Goal: Task Accomplishment & Management: Use online tool/utility

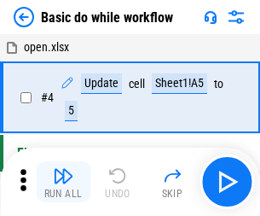
click at [63, 181] on img "button" at bounding box center [63, 175] width 20 height 20
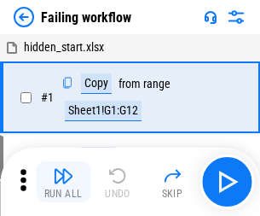
click at [63, 181] on img "button" at bounding box center [63, 175] width 20 height 20
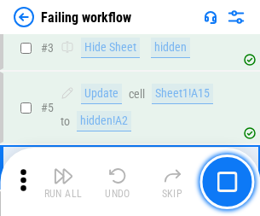
scroll to position [361, 0]
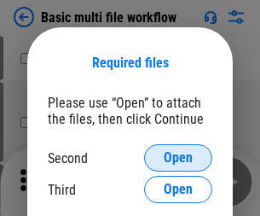
click at [178, 158] on span "Open" at bounding box center [178, 158] width 29 height 14
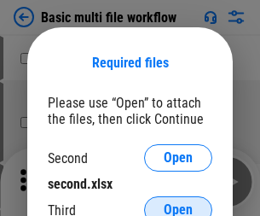
click at [178, 203] on span "Open" at bounding box center [178, 210] width 29 height 14
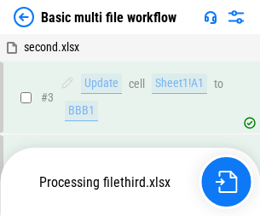
scroll to position [377, 0]
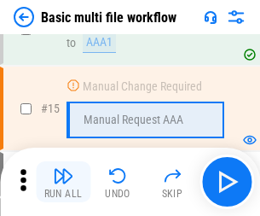
click at [63, 181] on img "button" at bounding box center [63, 175] width 20 height 20
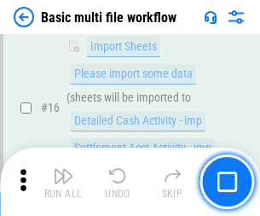
scroll to position [1134, 0]
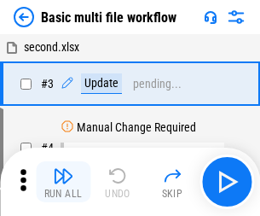
click at [63, 181] on img "button" at bounding box center [63, 175] width 20 height 20
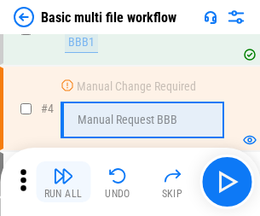
click at [63, 181] on img "button" at bounding box center [63, 175] width 20 height 20
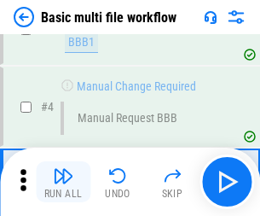
click at [63, 181] on img "button" at bounding box center [63, 175] width 20 height 20
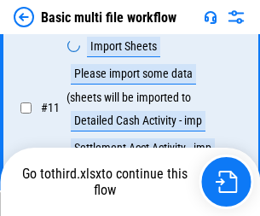
scroll to position [798, 0]
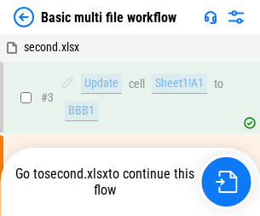
scroll to position [69, 0]
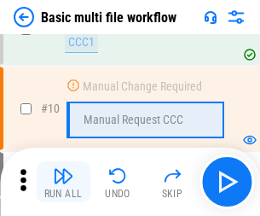
click at [63, 181] on img "button" at bounding box center [63, 175] width 20 height 20
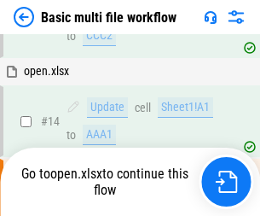
scroll to position [891, 0]
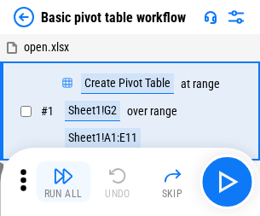
click at [63, 181] on img "button" at bounding box center [63, 175] width 20 height 20
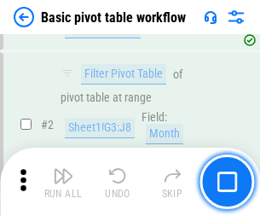
scroll to position [408, 0]
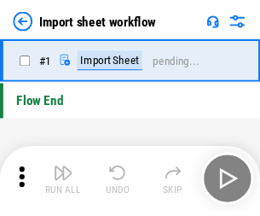
scroll to position [6, 0]
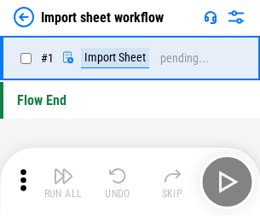
click at [63, 181] on img "button" at bounding box center [63, 175] width 20 height 20
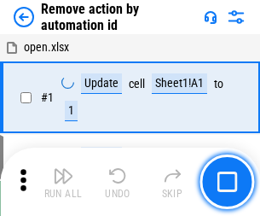
scroll to position [63, 0]
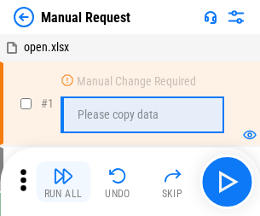
click at [63, 181] on img "button" at bounding box center [63, 175] width 20 height 20
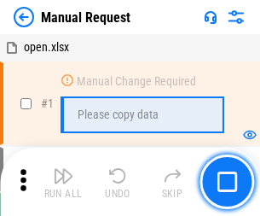
scroll to position [58, 0]
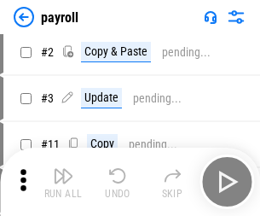
click at [63, 181] on img "button" at bounding box center [63, 175] width 20 height 20
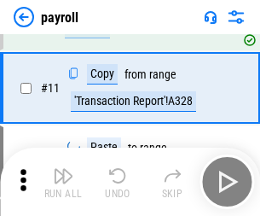
scroll to position [210, 0]
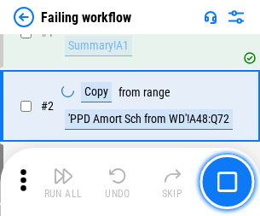
scroll to position [275, 0]
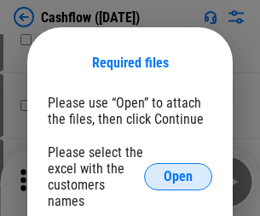
click at [178, 170] on span "Open" at bounding box center [178, 177] width 29 height 14
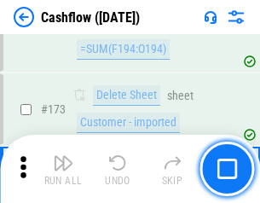
scroll to position [1804, 0]
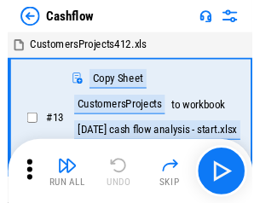
scroll to position [20, 0]
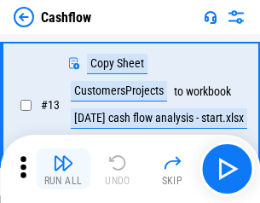
click at [63, 169] on img "button" at bounding box center [63, 163] width 20 height 20
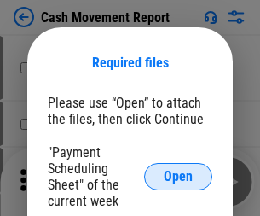
click at [178, 176] on span "Open" at bounding box center [178, 177] width 29 height 14
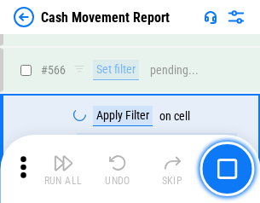
scroll to position [7810, 0]
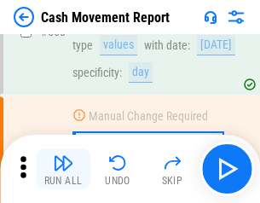
click at [63, 169] on img "button" at bounding box center [63, 163] width 20 height 20
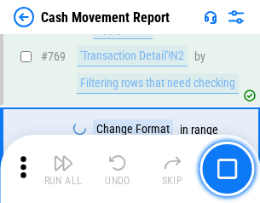
scroll to position [9469, 0]
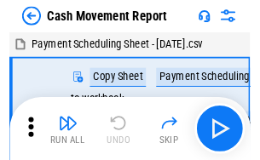
scroll to position [31, 0]
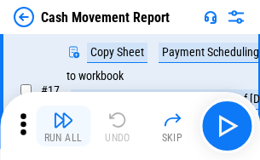
click at [63, 126] on img "button" at bounding box center [63, 120] width 20 height 20
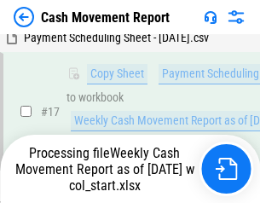
scroll to position [354, 0]
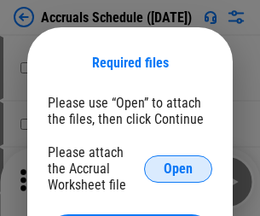
click at [178, 168] on span "Open" at bounding box center [178, 169] width 29 height 14
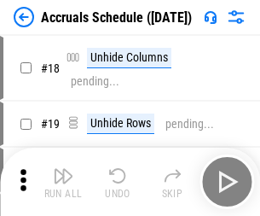
scroll to position [164, 0]
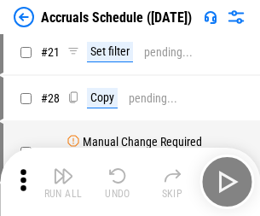
click at [63, 181] on img "button" at bounding box center [63, 175] width 20 height 20
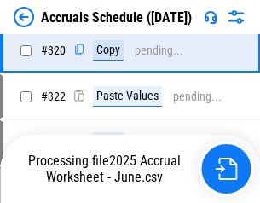
scroll to position [3170, 0]
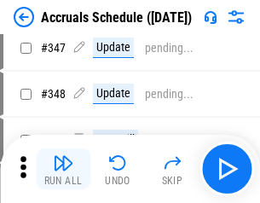
click at [63, 169] on img "button" at bounding box center [63, 163] width 20 height 20
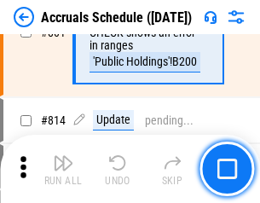
scroll to position [7520, 0]
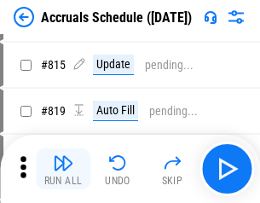
click at [63, 169] on img "button" at bounding box center [63, 163] width 20 height 20
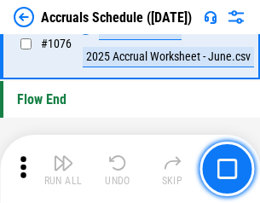
scroll to position [10206, 0]
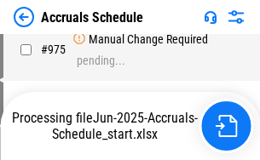
scroll to position [8173, 0]
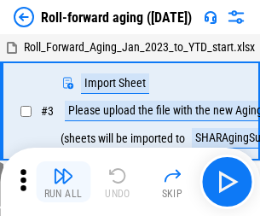
click at [63, 169] on img "button" at bounding box center [63, 175] width 20 height 20
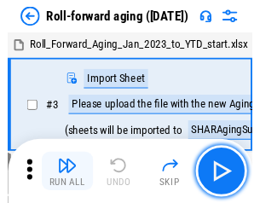
scroll to position [3, 0]
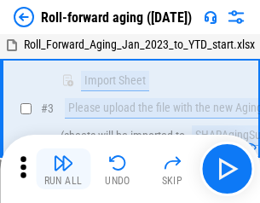
click at [63, 169] on img "button" at bounding box center [63, 163] width 20 height 20
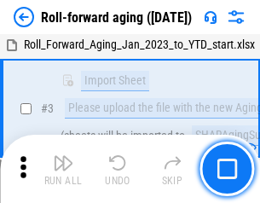
scroll to position [110, 0]
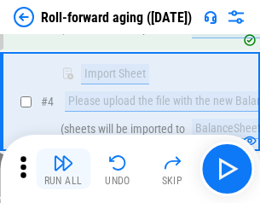
click at [63, 169] on img "button" at bounding box center [63, 163] width 20 height 20
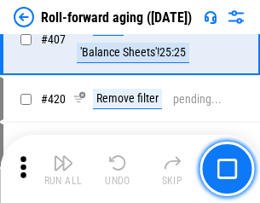
scroll to position [5909, 0]
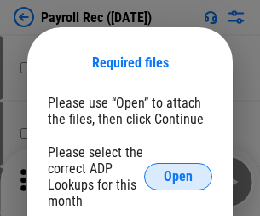
click at [178, 176] on span "Open" at bounding box center [178, 177] width 29 height 14
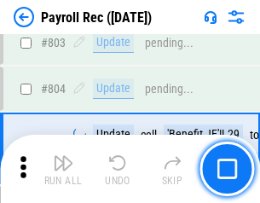
scroll to position [10827, 0]
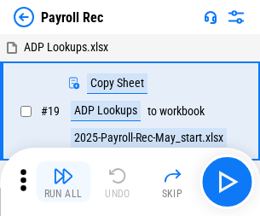
click at [63, 181] on img "button" at bounding box center [63, 175] width 20 height 20
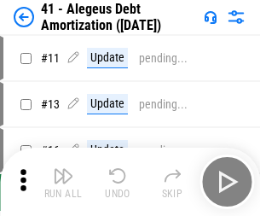
click at [63, 181] on img "button" at bounding box center [63, 175] width 20 height 20
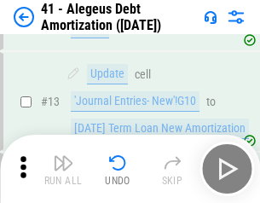
scroll to position [210, 0]
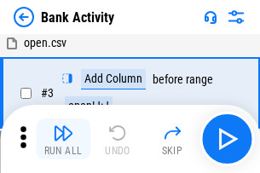
click at [63, 139] on img "button" at bounding box center [63, 133] width 20 height 20
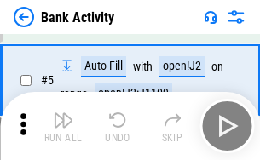
scroll to position [90, 0]
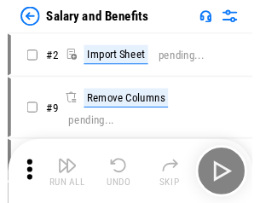
scroll to position [23, 0]
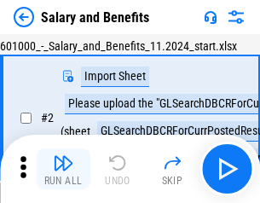
click at [63, 169] on img "button" at bounding box center [63, 163] width 20 height 20
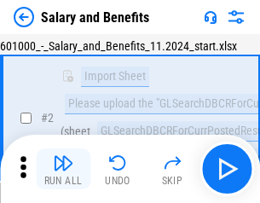
click at [63, 169] on img "button" at bounding box center [63, 163] width 20 height 20
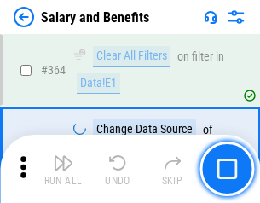
scroll to position [8025, 0]
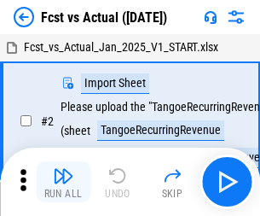
click at [63, 169] on img "button" at bounding box center [63, 175] width 20 height 20
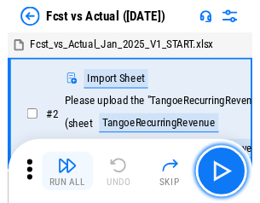
scroll to position [22, 0]
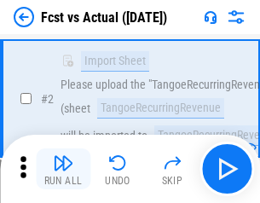
click at [63, 169] on img "button" at bounding box center [63, 163] width 20 height 20
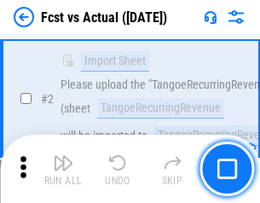
scroll to position [159, 0]
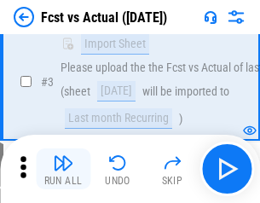
click at [63, 169] on img "button" at bounding box center [63, 163] width 20 height 20
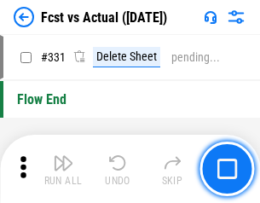
scroll to position [8157, 0]
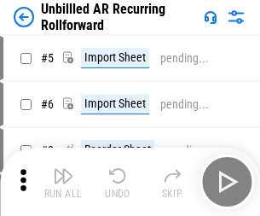
click at [63, 169] on img "button" at bounding box center [63, 175] width 20 height 20
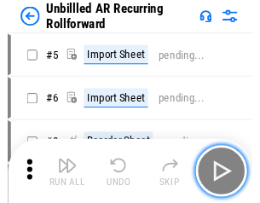
scroll to position [37, 0]
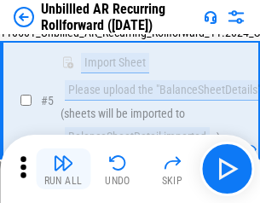
click at [63, 169] on img "button" at bounding box center [63, 163] width 20 height 20
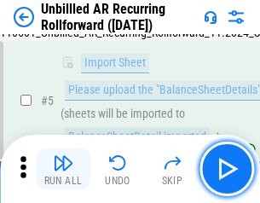
scroll to position [160, 0]
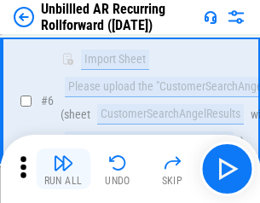
click at [63, 169] on img "button" at bounding box center [63, 163] width 20 height 20
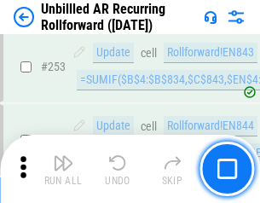
scroll to position [5788, 0]
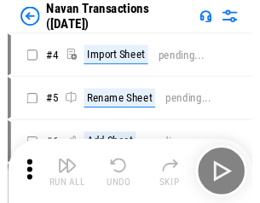
scroll to position [27, 0]
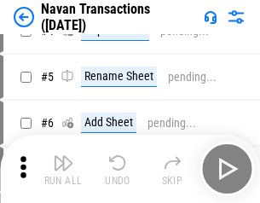
click at [63, 169] on img "button" at bounding box center [63, 163] width 20 height 20
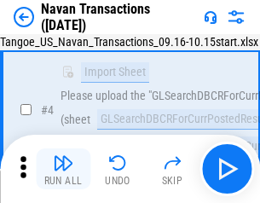
click at [63, 169] on img "button" at bounding box center [63, 163] width 20 height 20
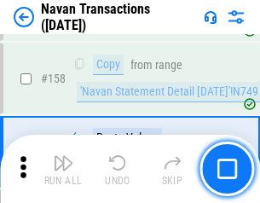
scroll to position [5525, 0]
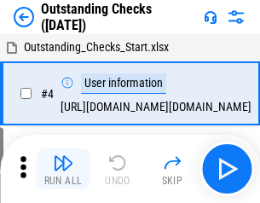
click at [63, 169] on img "button" at bounding box center [63, 163] width 20 height 20
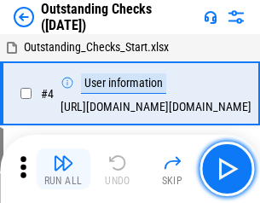
scroll to position [72, 0]
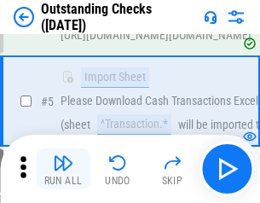
click at [63, 169] on img "button" at bounding box center [63, 163] width 20 height 20
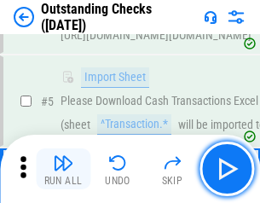
scroll to position [178, 0]
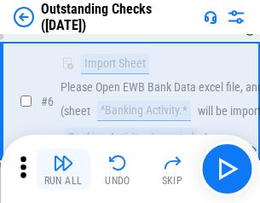
click at [63, 169] on img "button" at bounding box center [63, 163] width 20 height 20
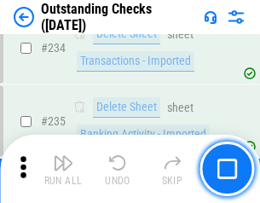
scroll to position [5175, 0]
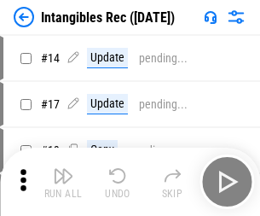
click at [63, 181] on img "button" at bounding box center [63, 175] width 20 height 20
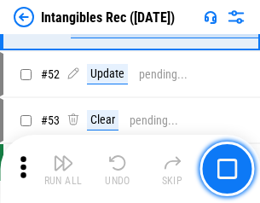
scroll to position [664, 0]
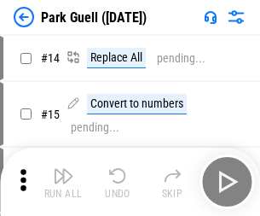
click at [63, 169] on img "button" at bounding box center [63, 175] width 20 height 20
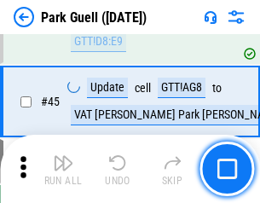
scroll to position [2131, 0]
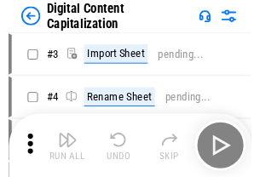
scroll to position [49, 0]
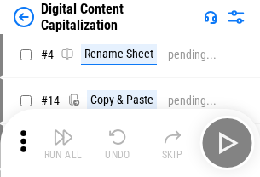
click at [63, 143] on img "button" at bounding box center [63, 137] width 20 height 20
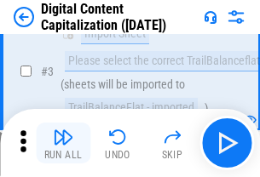
click at [63, 143] on img "button" at bounding box center [63, 137] width 20 height 20
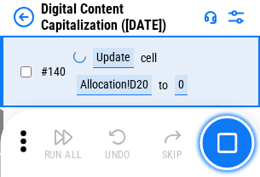
scroll to position [1807, 0]
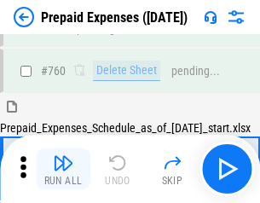
click at [63, 169] on img "button" at bounding box center [63, 163] width 20 height 20
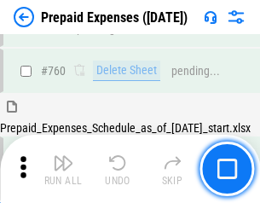
scroll to position [4723, 0]
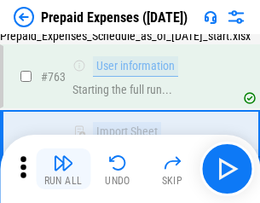
click at [63, 169] on img "button" at bounding box center [63, 163] width 20 height 20
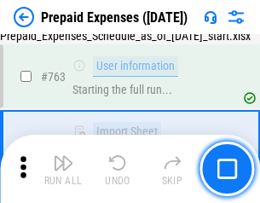
scroll to position [4824, 0]
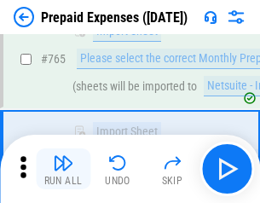
click at [63, 169] on img "button" at bounding box center [63, 163] width 20 height 20
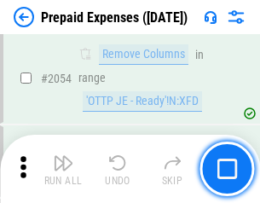
scroll to position [17813, 0]
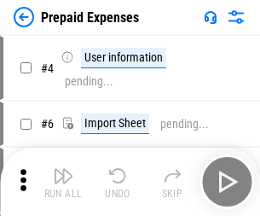
click at [63, 181] on img "button" at bounding box center [63, 175] width 20 height 20
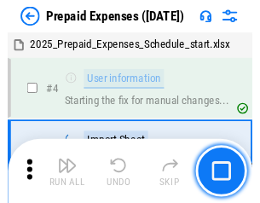
scroll to position [75, 0]
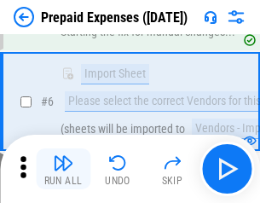
click at [63, 169] on img "button" at bounding box center [63, 163] width 20 height 20
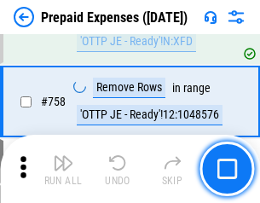
scroll to position [6072, 0]
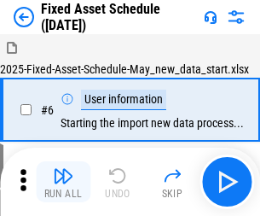
click at [63, 181] on img "button" at bounding box center [63, 175] width 20 height 20
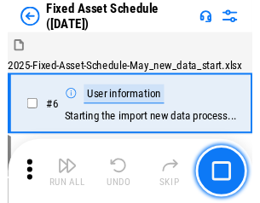
scroll to position [92, 0]
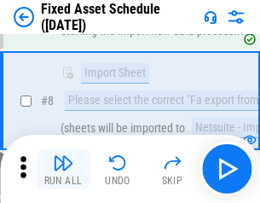
click at [63, 169] on img "button" at bounding box center [63, 163] width 20 height 20
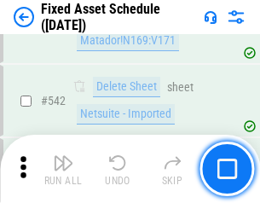
scroll to position [6075, 0]
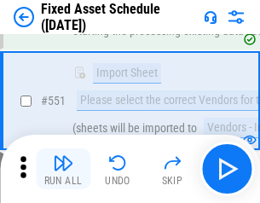
click at [63, 169] on img "button" at bounding box center [63, 163] width 20 height 20
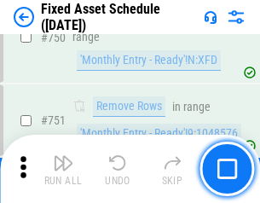
scroll to position [8308, 0]
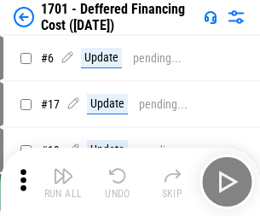
click at [63, 181] on img "button" at bounding box center [63, 175] width 20 height 20
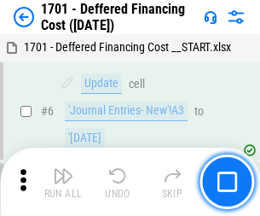
scroll to position [205, 0]
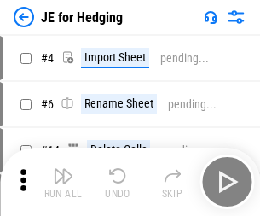
click at [63, 169] on img "button" at bounding box center [63, 175] width 20 height 20
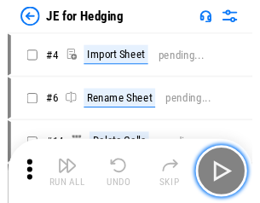
scroll to position [3, 0]
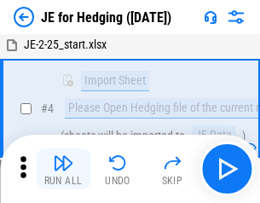
click at [63, 169] on img "button" at bounding box center [63, 163] width 20 height 20
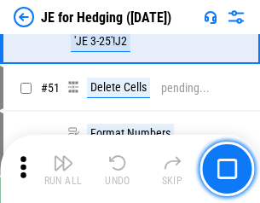
scroll to position [1103, 0]
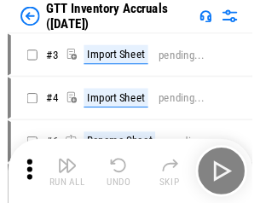
scroll to position [3, 0]
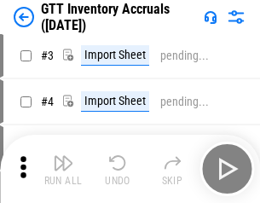
click at [63, 169] on img "button" at bounding box center [63, 163] width 20 height 20
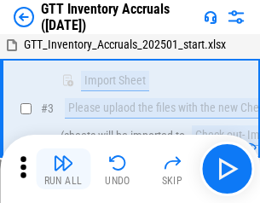
click at [63, 169] on img "button" at bounding box center [63, 163] width 20 height 20
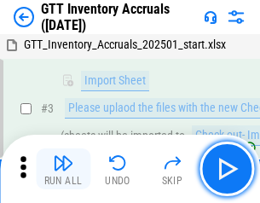
scroll to position [110, 0]
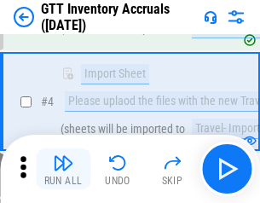
click at [63, 169] on img "button" at bounding box center [63, 163] width 20 height 20
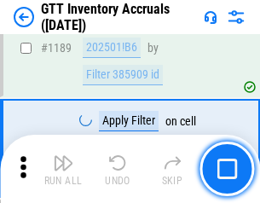
scroll to position [13916, 0]
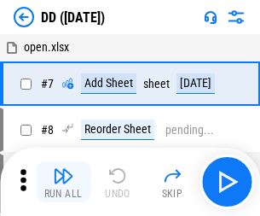
click at [63, 181] on img "button" at bounding box center [63, 175] width 20 height 20
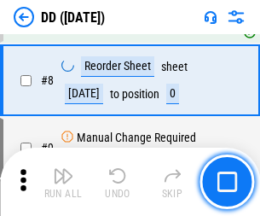
scroll to position [164, 0]
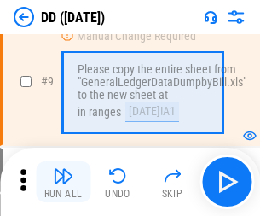
click at [63, 181] on img "button" at bounding box center [63, 175] width 20 height 20
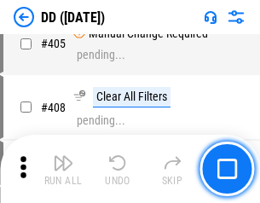
scroll to position [7625, 0]
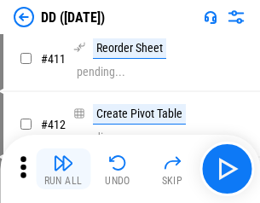
click at [63, 169] on img "button" at bounding box center [63, 163] width 20 height 20
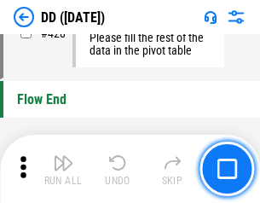
scroll to position [8156, 0]
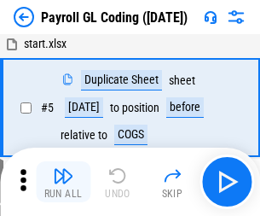
click at [63, 181] on img "button" at bounding box center [63, 175] width 20 height 20
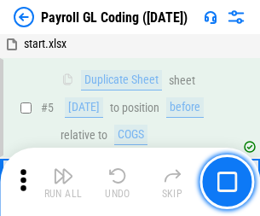
scroll to position [205, 0]
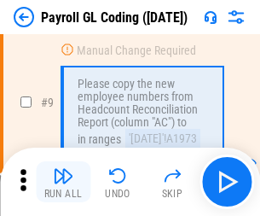
click at [63, 181] on img "button" at bounding box center [63, 175] width 20 height 20
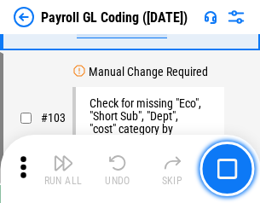
scroll to position [3998, 0]
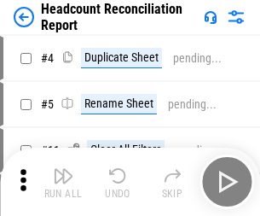
click at [63, 181] on img "button" at bounding box center [63, 175] width 20 height 20
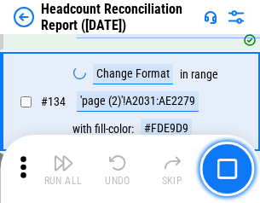
scroll to position [2048, 0]
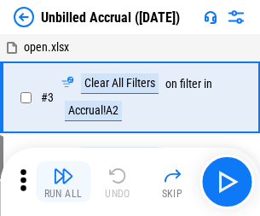
click at [63, 181] on img "button" at bounding box center [63, 175] width 20 height 20
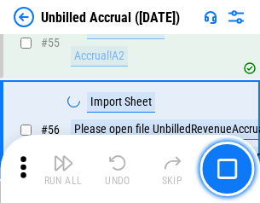
scroll to position [1779, 0]
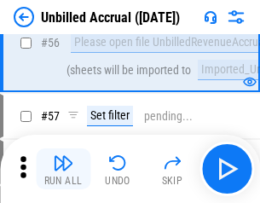
click at [63, 169] on img "button" at bounding box center [63, 163] width 20 height 20
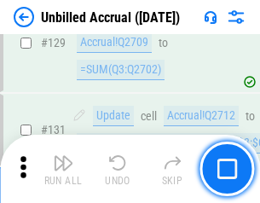
scroll to position [5076, 0]
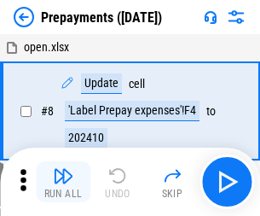
click at [63, 181] on img "button" at bounding box center [63, 175] width 20 height 20
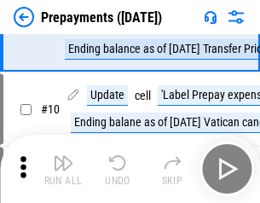
scroll to position [107, 0]
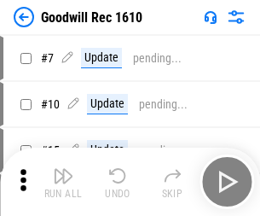
click at [63, 181] on img "button" at bounding box center [63, 175] width 20 height 20
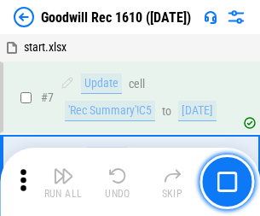
scroll to position [291, 0]
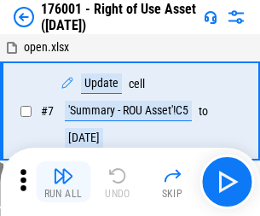
click at [63, 181] on img "button" at bounding box center [63, 175] width 20 height 20
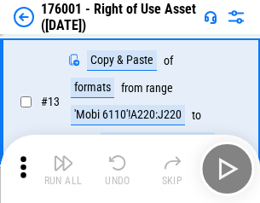
scroll to position [110, 0]
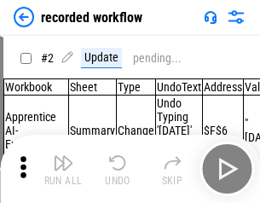
click at [63, 169] on img "button" at bounding box center [63, 163] width 20 height 20
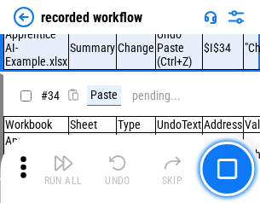
scroll to position [5326, 0]
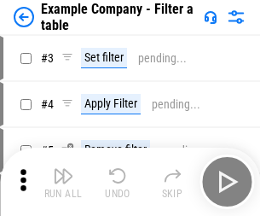
click at [63, 181] on img "button" at bounding box center [63, 175] width 20 height 20
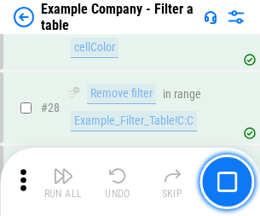
scroll to position [1559, 0]
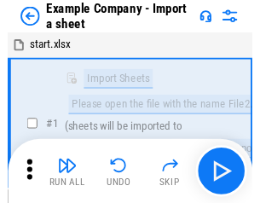
scroll to position [26, 0]
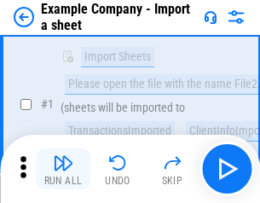
click at [63, 169] on img "button" at bounding box center [63, 163] width 20 height 20
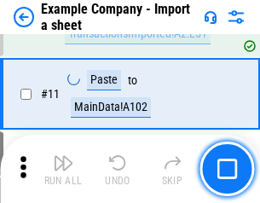
scroll to position [377, 0]
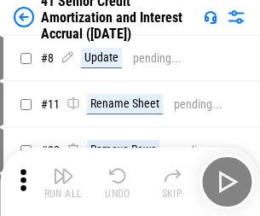
click at [63, 169] on img "button" at bounding box center [63, 175] width 20 height 20
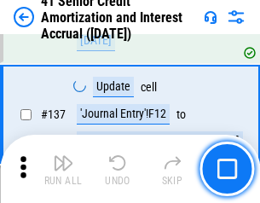
scroll to position [1564, 0]
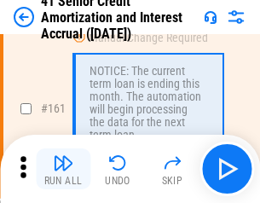
click at [63, 169] on img "button" at bounding box center [63, 163] width 20 height 20
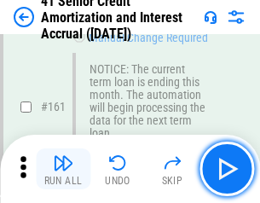
scroll to position [1823, 0]
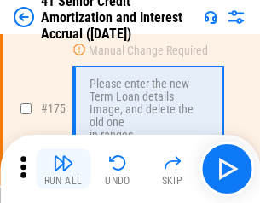
click at [63, 169] on img "button" at bounding box center [63, 163] width 20 height 20
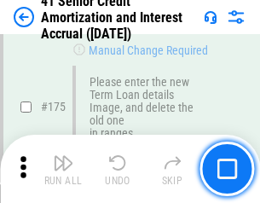
scroll to position [1996, 0]
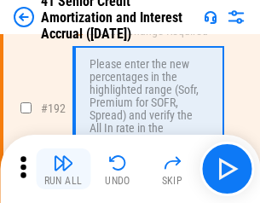
click at [63, 169] on img "button" at bounding box center [63, 163] width 20 height 20
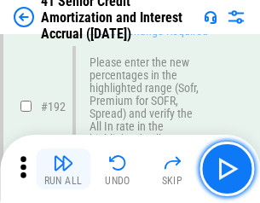
scroll to position [2175, 0]
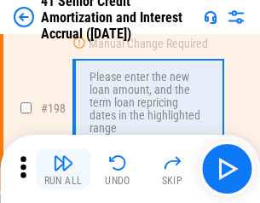
click at [63, 169] on img "button" at bounding box center [63, 163] width 20 height 20
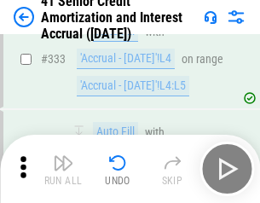
scroll to position [4353, 0]
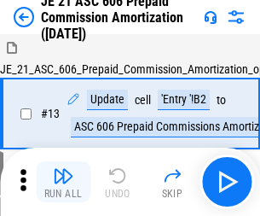
click at [63, 169] on img "button" at bounding box center [63, 175] width 20 height 20
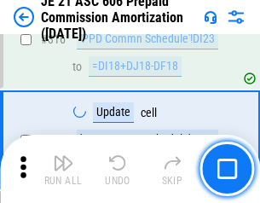
scroll to position [3182, 0]
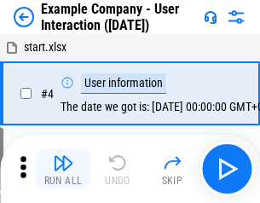
click at [63, 169] on img "button" at bounding box center [63, 163] width 20 height 20
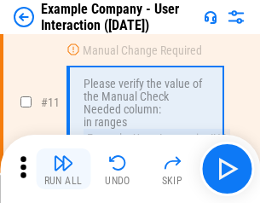
click at [63, 169] on img "button" at bounding box center [63, 163] width 20 height 20
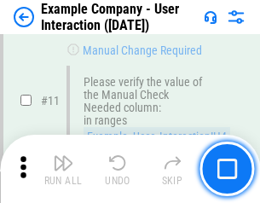
scroll to position [369, 0]
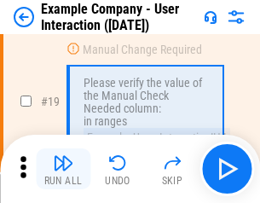
click at [63, 169] on img "button" at bounding box center [63, 163] width 20 height 20
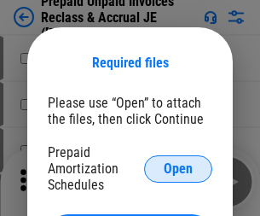
click at [178, 168] on span "Open" at bounding box center [178, 169] width 29 height 14
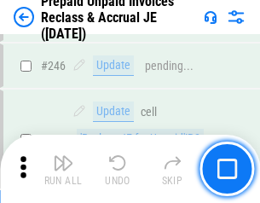
scroll to position [2301, 0]
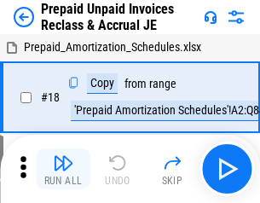
click at [63, 169] on img "button" at bounding box center [63, 163] width 20 height 20
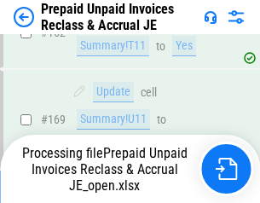
scroll to position [1483, 0]
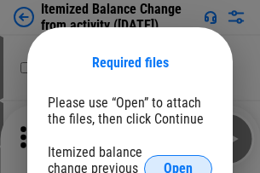
click at [178, 162] on span "Open" at bounding box center [178, 169] width 29 height 14
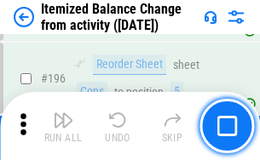
scroll to position [3280, 0]
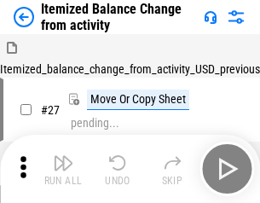
scroll to position [26, 0]
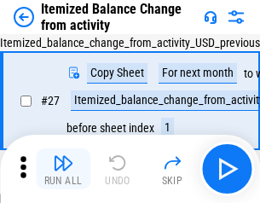
click at [63, 169] on img "button" at bounding box center [63, 163] width 20 height 20
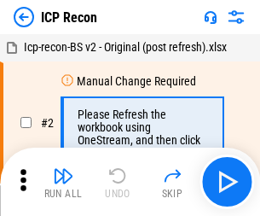
scroll to position [8, 0]
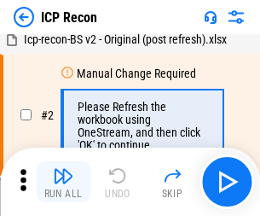
click at [63, 181] on img "button" at bounding box center [63, 175] width 20 height 20
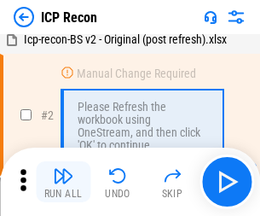
click at [63, 181] on img "button" at bounding box center [63, 175] width 20 height 20
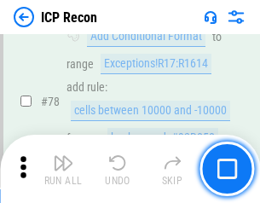
scroll to position [1670, 0]
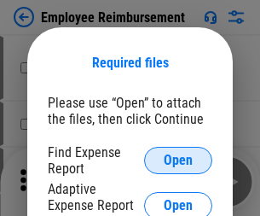
click at [178, 160] on span "Open" at bounding box center [178, 160] width 29 height 14
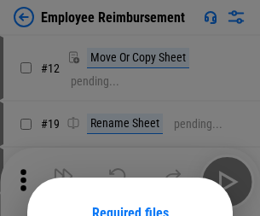
scroll to position [150, 0]
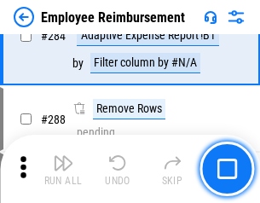
scroll to position [4632, 0]
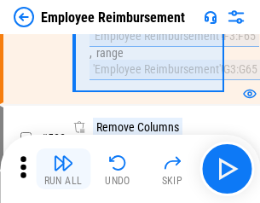
click at [63, 169] on img "button" at bounding box center [63, 163] width 20 height 20
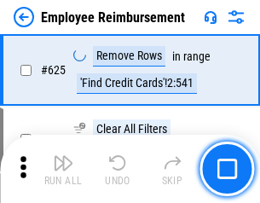
scroll to position [10203, 0]
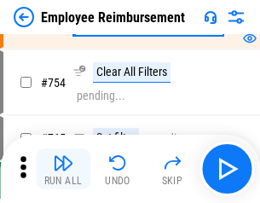
click at [63, 169] on img "button" at bounding box center [63, 163] width 20 height 20
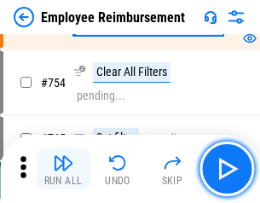
click at [63, 169] on img "button" at bounding box center [63, 163] width 20 height 20
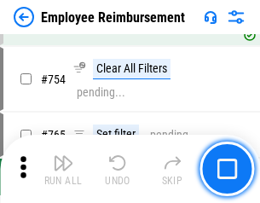
scroll to position [11956, 0]
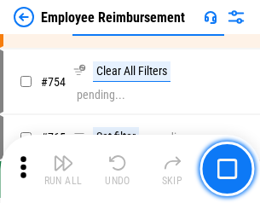
click at [63, 169] on img "button" at bounding box center [63, 163] width 20 height 20
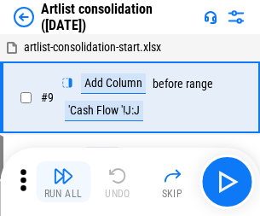
click at [63, 181] on img "button" at bounding box center [63, 175] width 20 height 20
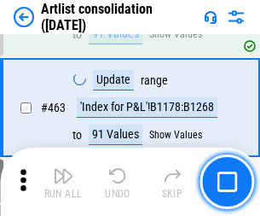
scroll to position [7462, 0]
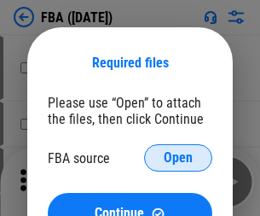
click at [178, 158] on span "Open" at bounding box center [178, 158] width 29 height 14
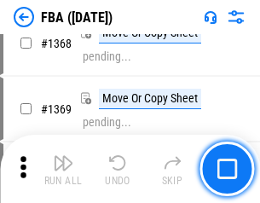
scroll to position [18301, 0]
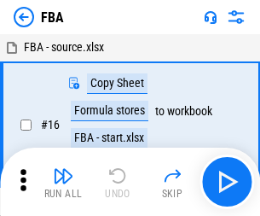
scroll to position [17, 0]
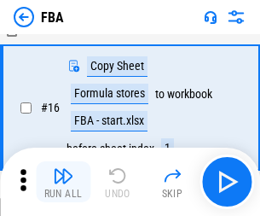
click at [63, 181] on img "button" at bounding box center [63, 175] width 20 height 20
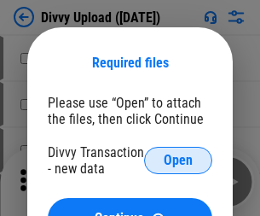
click at [178, 160] on span "Open" at bounding box center [178, 160] width 29 height 14
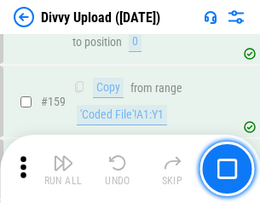
scroll to position [1765, 0]
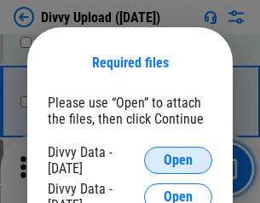
click at [178, 160] on span "Open" at bounding box center [178, 160] width 29 height 14
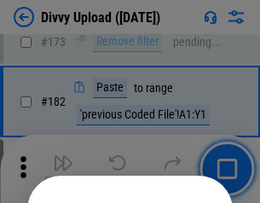
scroll to position [1913, 0]
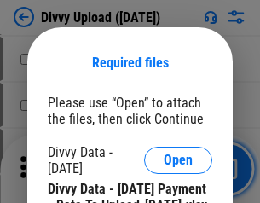
scroll to position [2895, 0]
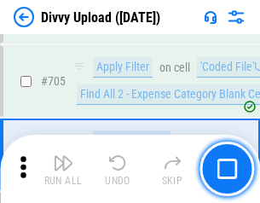
scroll to position [11657, 0]
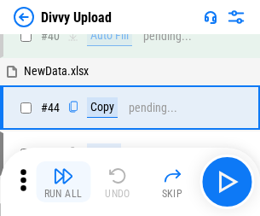
click at [63, 181] on img "button" at bounding box center [63, 175] width 20 height 20
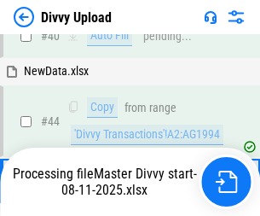
scroll to position [187, 0]
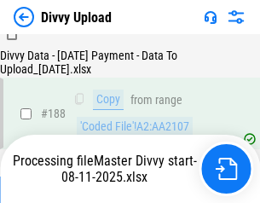
scroll to position [2006, 0]
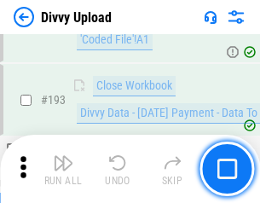
scroll to position [2283, 0]
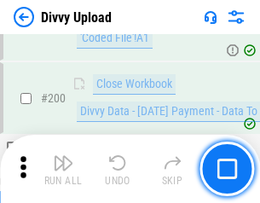
scroll to position [2659, 0]
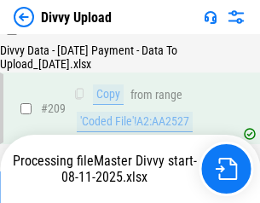
scroll to position [3133, 0]
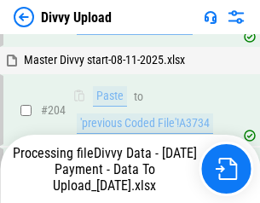
scroll to position [3034, 0]
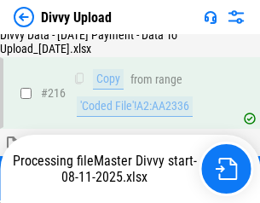
scroll to position [3509, 0]
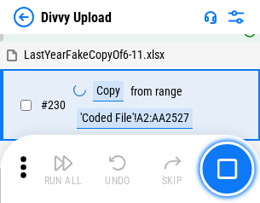
scroll to position [4229, 0]
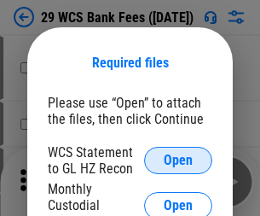
click at [178, 160] on span "Open" at bounding box center [178, 160] width 29 height 14
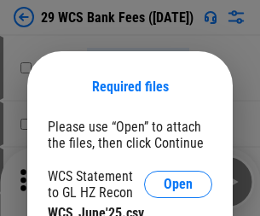
scroll to position [24, 0]
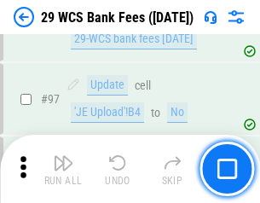
scroll to position [1661, 0]
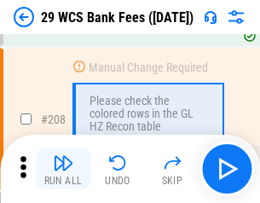
click at [63, 169] on img "button" at bounding box center [63, 163] width 20 height 20
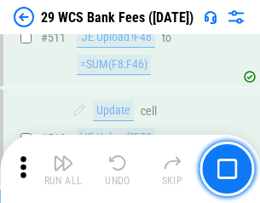
scroll to position [8574, 0]
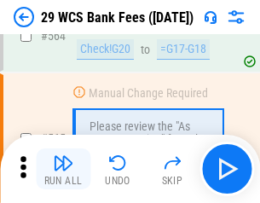
click at [63, 169] on img "button" at bounding box center [63, 163] width 20 height 20
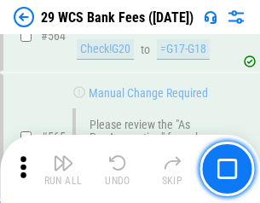
scroll to position [9216, 0]
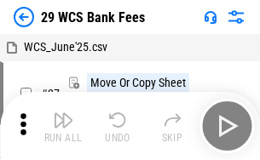
scroll to position [31, 0]
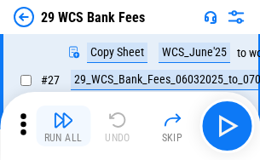
click at [63, 126] on img "button" at bounding box center [63, 120] width 20 height 20
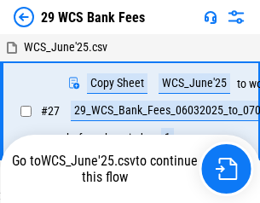
scroll to position [9, 0]
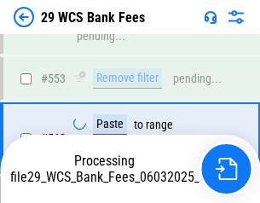
scroll to position [9197, 0]
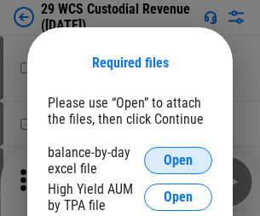
click at [178, 160] on span "Open" at bounding box center [178, 160] width 29 height 14
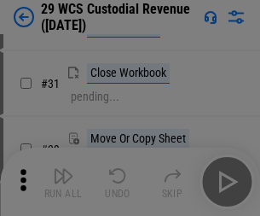
scroll to position [366, 0]
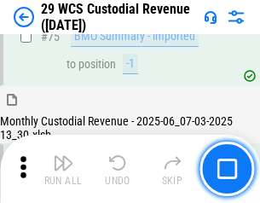
scroll to position [1780, 0]
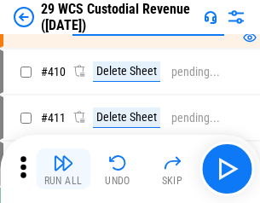
click at [63, 169] on img "button" at bounding box center [63, 163] width 20 height 20
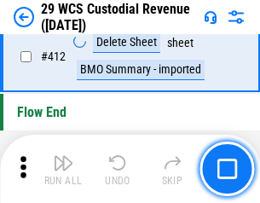
scroll to position [8138, 0]
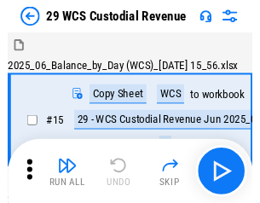
scroll to position [41, 0]
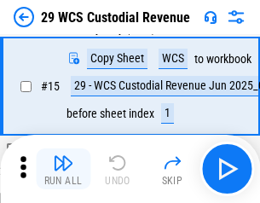
click at [63, 169] on img "button" at bounding box center [63, 163] width 20 height 20
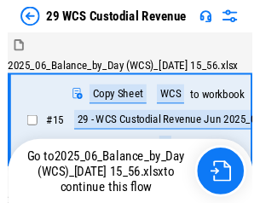
scroll to position [32, 0]
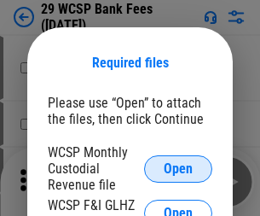
click at [178, 168] on span "Open" at bounding box center [178, 169] width 29 height 14
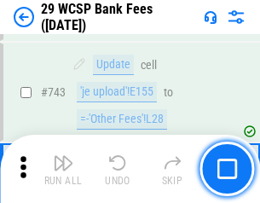
scroll to position [8587, 0]
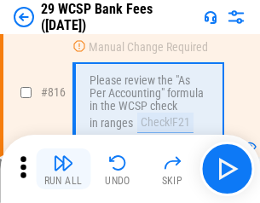
click at [63, 169] on img "button" at bounding box center [63, 163] width 20 height 20
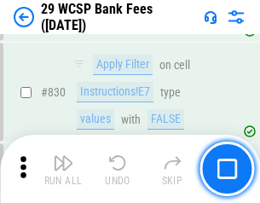
scroll to position [10812, 0]
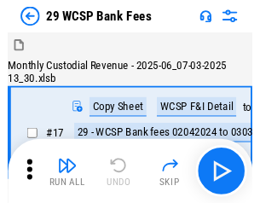
scroll to position [41, 0]
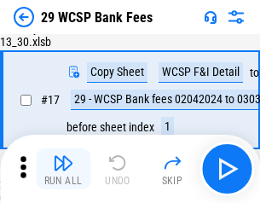
click at [63, 169] on img "button" at bounding box center [63, 163] width 20 height 20
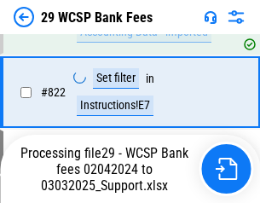
scroll to position [10793, 0]
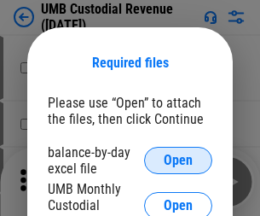
click at [178, 160] on span "Open" at bounding box center [178, 160] width 29 height 14
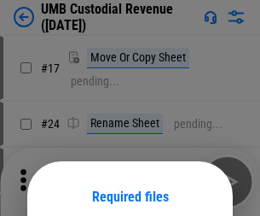
scroll to position [134, 0]
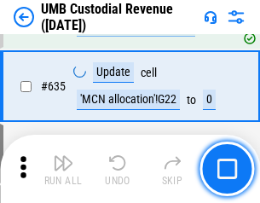
scroll to position [8918, 0]
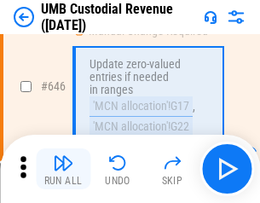
click at [63, 169] on img "button" at bounding box center [63, 163] width 20 height 20
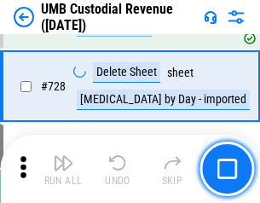
scroll to position [10512, 0]
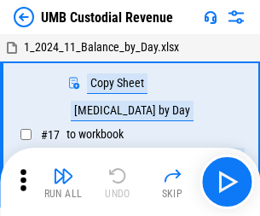
scroll to position [13, 0]
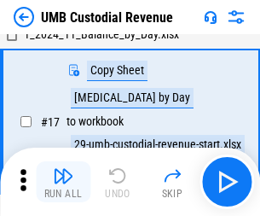
click at [63, 181] on img "button" at bounding box center [63, 175] width 20 height 20
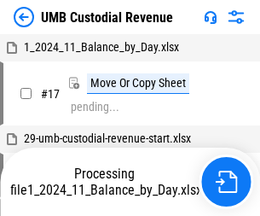
scroll to position [13, 0]
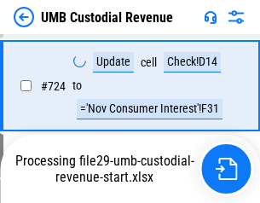
scroll to position [10400, 0]
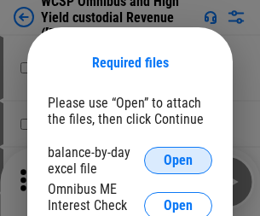
click at [178, 160] on span "Open" at bounding box center [178, 160] width 29 height 14
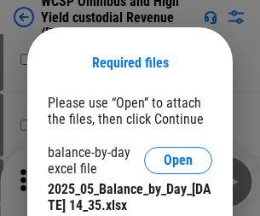
scroll to position [743, 0]
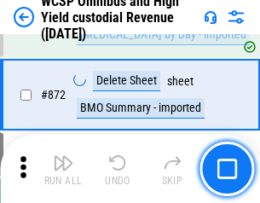
scroll to position [14423, 0]
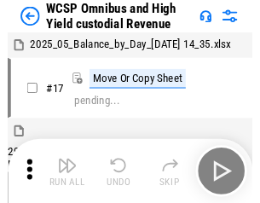
scroll to position [9, 0]
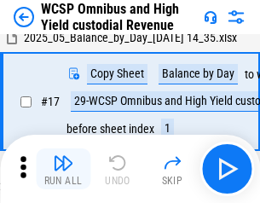
click at [63, 169] on img "button" at bounding box center [63, 163] width 20 height 20
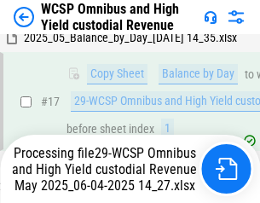
scroll to position [354, 0]
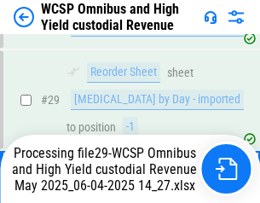
scroll to position [354, 0]
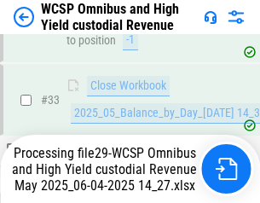
scroll to position [757, 0]
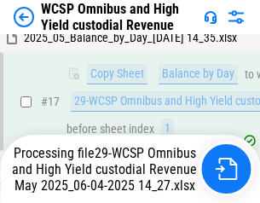
scroll to position [354, 0]
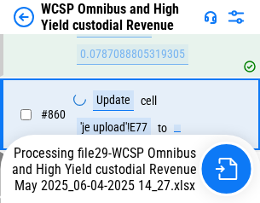
scroll to position [14383, 0]
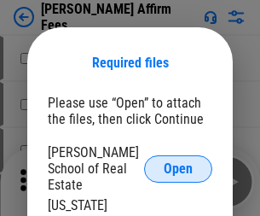
click at [178, 162] on span "Open" at bounding box center [178, 169] width 29 height 14
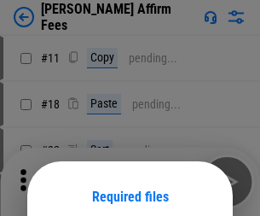
scroll to position [134, 0]
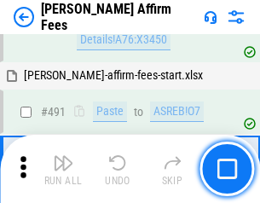
scroll to position [4634, 0]
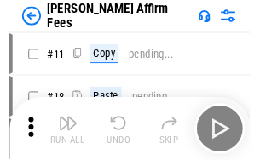
scroll to position [17, 0]
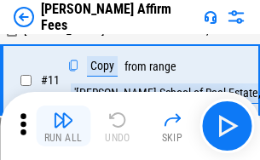
click at [63, 126] on img "button" at bounding box center [63, 120] width 20 height 20
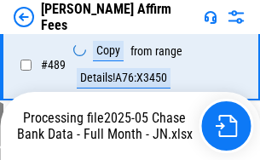
scroll to position [4469, 0]
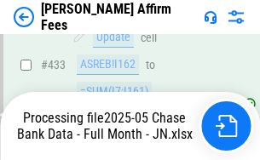
scroll to position [4469, 0]
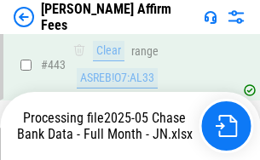
scroll to position [4469, 0]
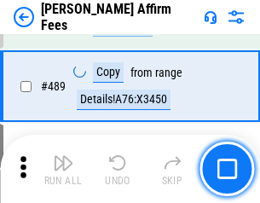
scroll to position [4448, 0]
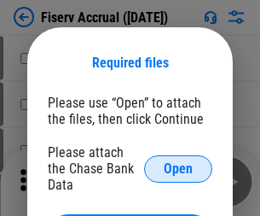
click at [178, 162] on span "Open" at bounding box center [178, 169] width 29 height 14
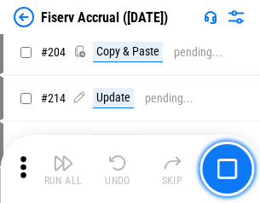
scroll to position [4399, 0]
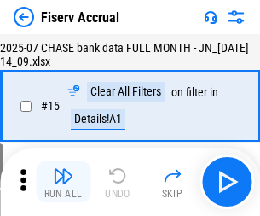
click at [63, 181] on img "button" at bounding box center [63, 175] width 20 height 20
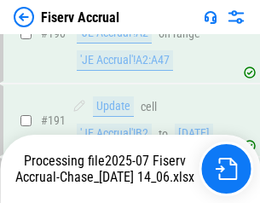
scroll to position [4380, 0]
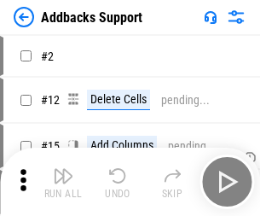
click at [63, 169] on img "button" at bounding box center [63, 175] width 20 height 20
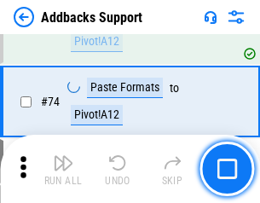
scroll to position [1241, 0]
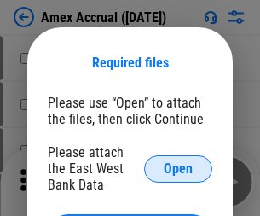
click at [178, 168] on span "Open" at bounding box center [178, 169] width 29 height 14
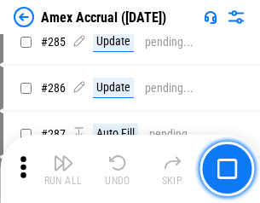
scroll to position [4666, 0]
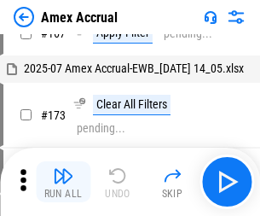
click at [63, 181] on img "button" at bounding box center [63, 175] width 20 height 20
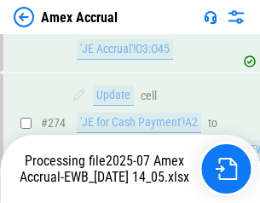
scroll to position [5078, 0]
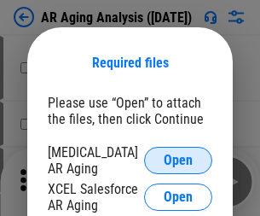
click at [178, 158] on span "Open" at bounding box center [178, 160] width 29 height 14
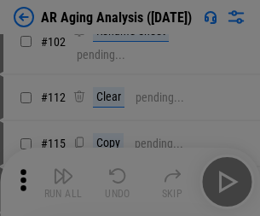
scroll to position [234, 0]
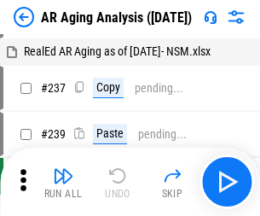
scroll to position [17, 0]
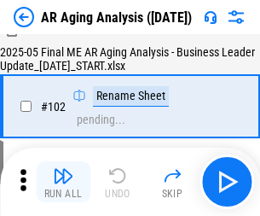
click at [63, 181] on img "button" at bounding box center [63, 175] width 20 height 20
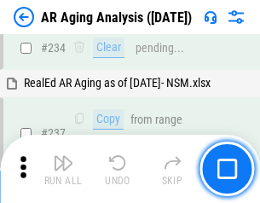
scroll to position [2641, 0]
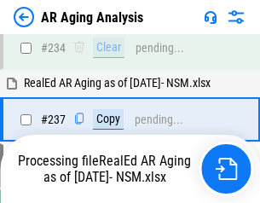
scroll to position [2622, 0]
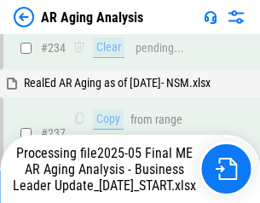
scroll to position [2622, 0]
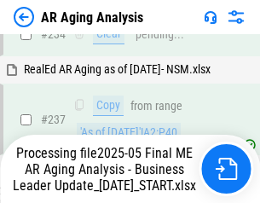
scroll to position [2693, 0]
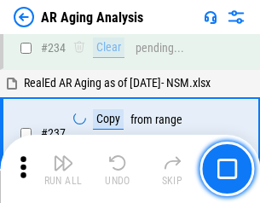
scroll to position [2622, 0]
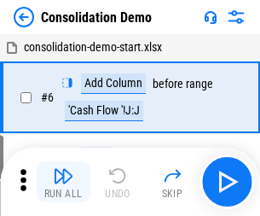
click at [63, 181] on img "button" at bounding box center [63, 175] width 20 height 20
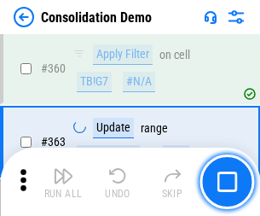
scroll to position [5712, 0]
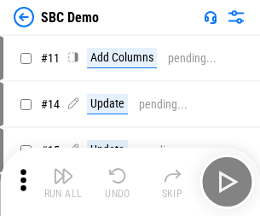
click at [63, 181] on img "button" at bounding box center [63, 175] width 20 height 20
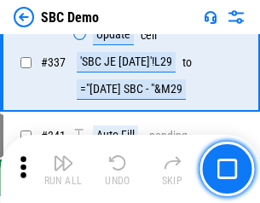
scroll to position [4483, 0]
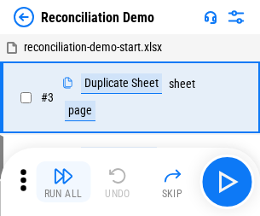
click at [63, 181] on img "button" at bounding box center [63, 175] width 20 height 20
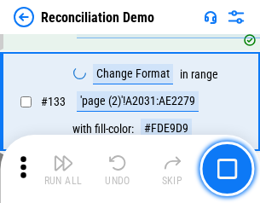
scroll to position [2024, 0]
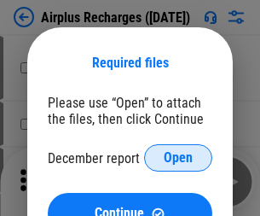
click at [178, 158] on span "Open" at bounding box center [178, 158] width 29 height 14
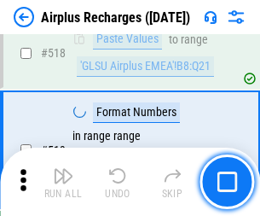
scroll to position [7333, 0]
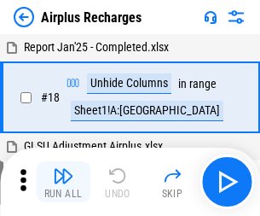
click at [63, 181] on img "button" at bounding box center [63, 175] width 20 height 20
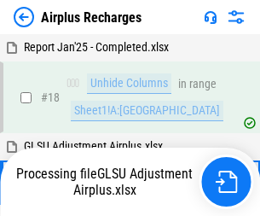
scroll to position [75, 0]
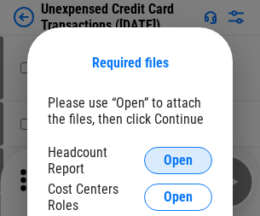
click at [178, 160] on span "Open" at bounding box center [178, 160] width 29 height 14
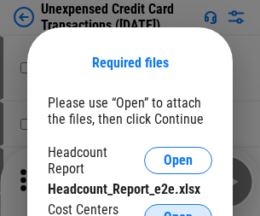
click at [178, 210] on span "Open" at bounding box center [178, 217] width 29 height 14
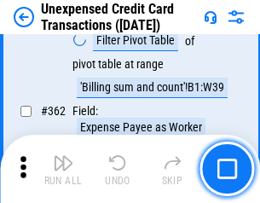
scroll to position [4382, 0]
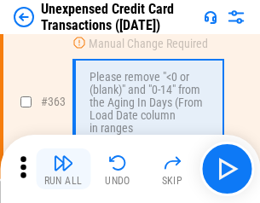
click at [63, 169] on img "button" at bounding box center [63, 163] width 20 height 20
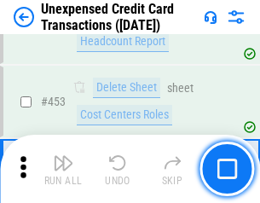
scroll to position [5812, 0]
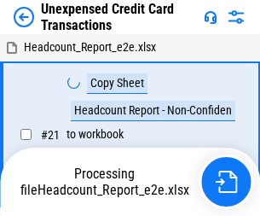
scroll to position [26, 0]
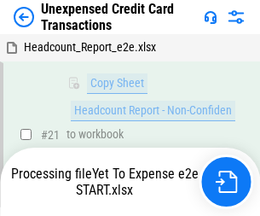
scroll to position [364, 0]
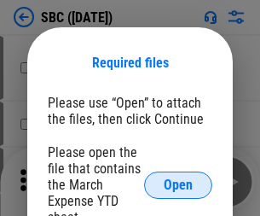
click at [178, 184] on span "Open" at bounding box center [178, 185] width 29 height 14
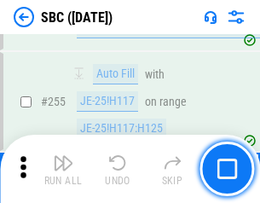
scroll to position [3330, 0]
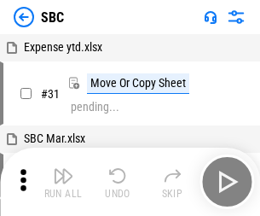
scroll to position [17, 0]
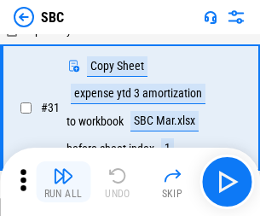
click at [63, 181] on img "button" at bounding box center [63, 175] width 20 height 20
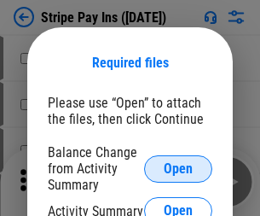
click at [178, 168] on span "Open" at bounding box center [178, 169] width 29 height 14
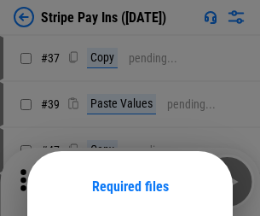
scroll to position [124, 0]
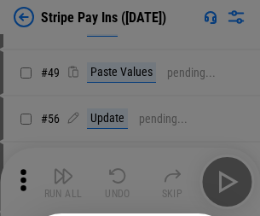
scroll to position [309, 0]
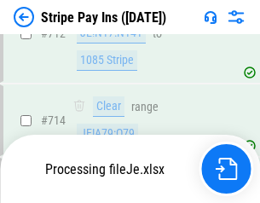
scroll to position [8834, 0]
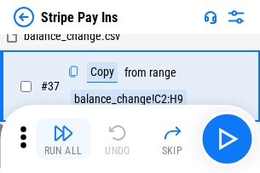
click at [63, 139] on img "button" at bounding box center [63, 133] width 20 height 20
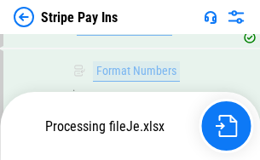
scroll to position [8797, 0]
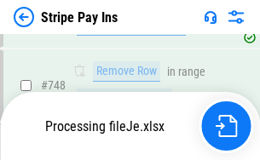
scroll to position [8797, 0]
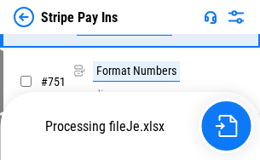
scroll to position [8797, 0]
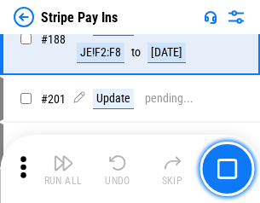
scroll to position [2427, 0]
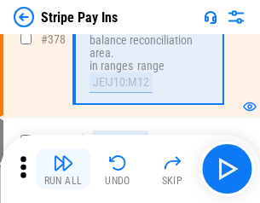
click at [63, 169] on img "button" at bounding box center [63, 163] width 20 height 20
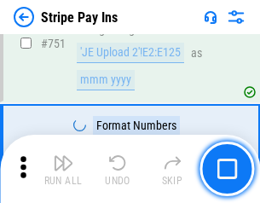
scroll to position [8776, 0]
